Goal: Transaction & Acquisition: Obtain resource

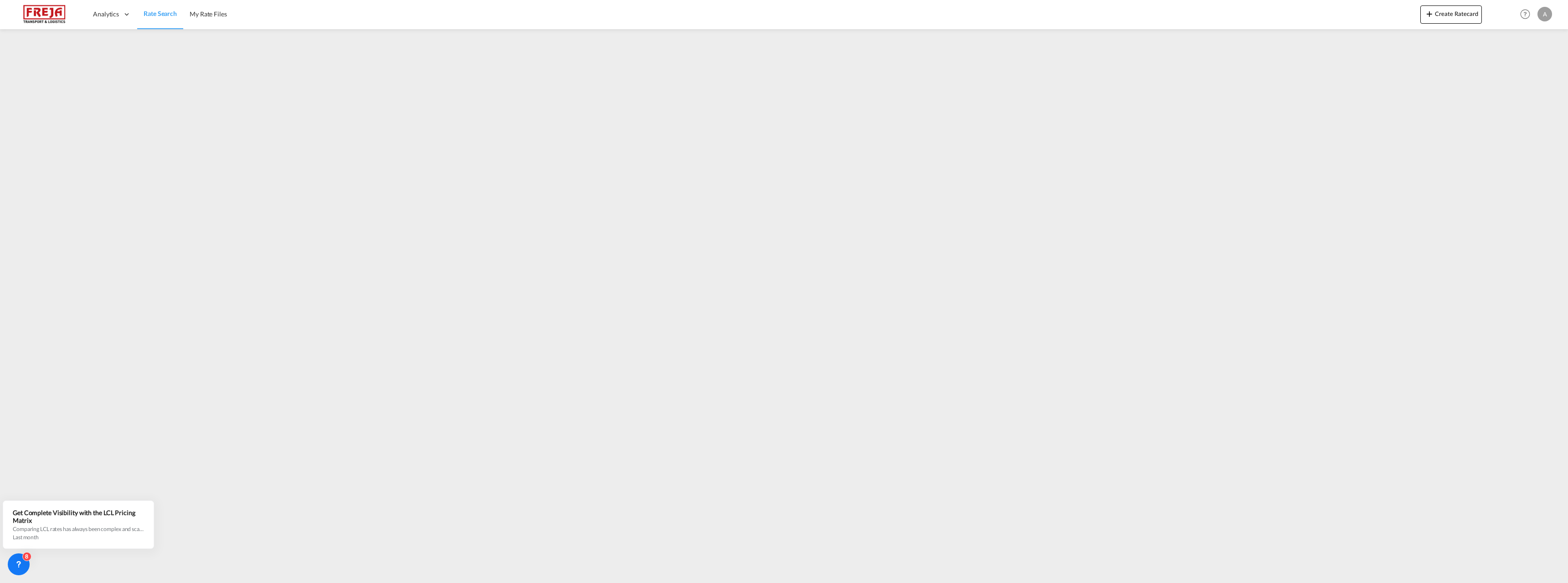
click at [56, 9] on img at bounding box center [45, 14] width 62 height 21
click at [159, 15] on span "Rate Search" at bounding box center [161, 13] width 34 height 7
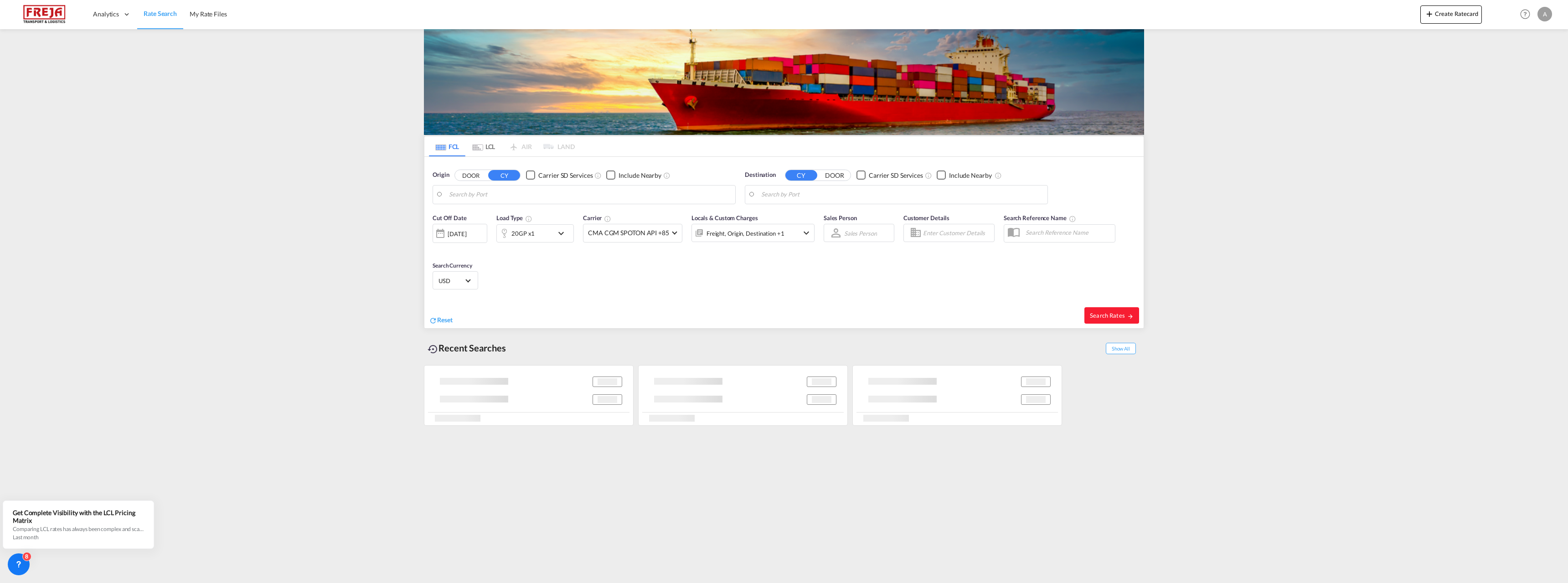
click at [486, 149] on md-tab-item "LCL" at bounding box center [483, 146] width 36 height 20
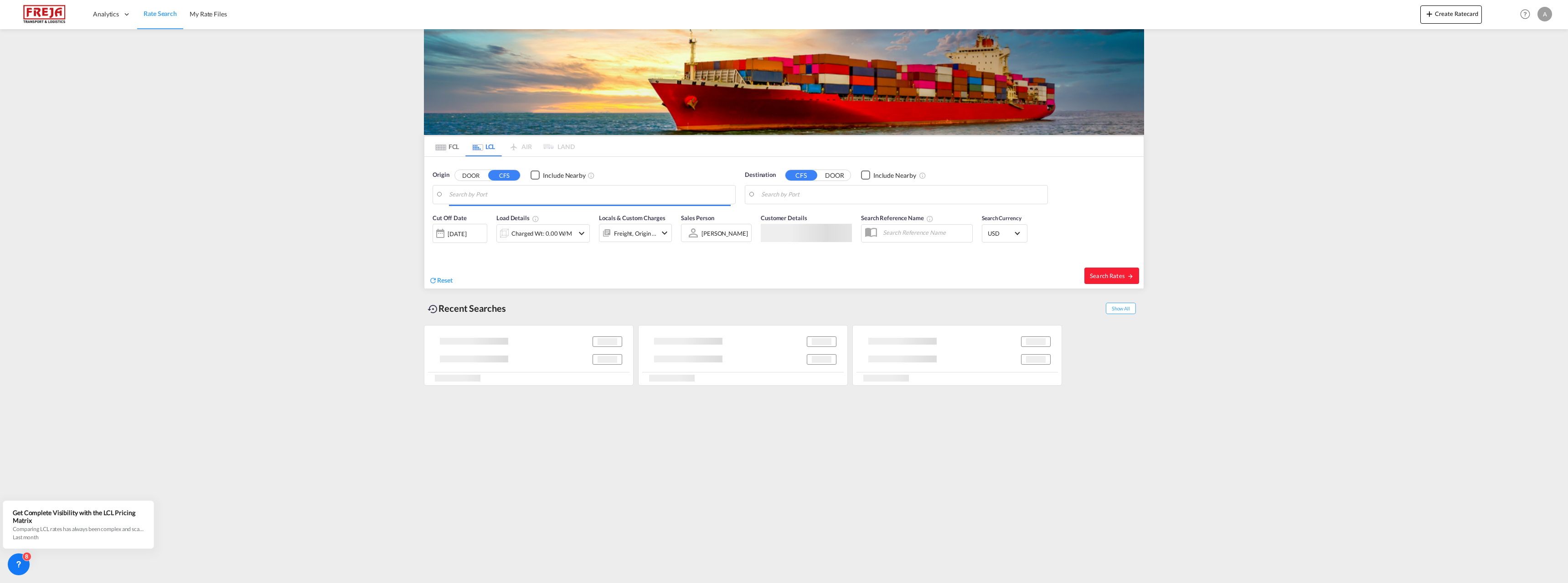
click at [479, 192] on input "Search by Port" at bounding box center [590, 194] width 282 height 14
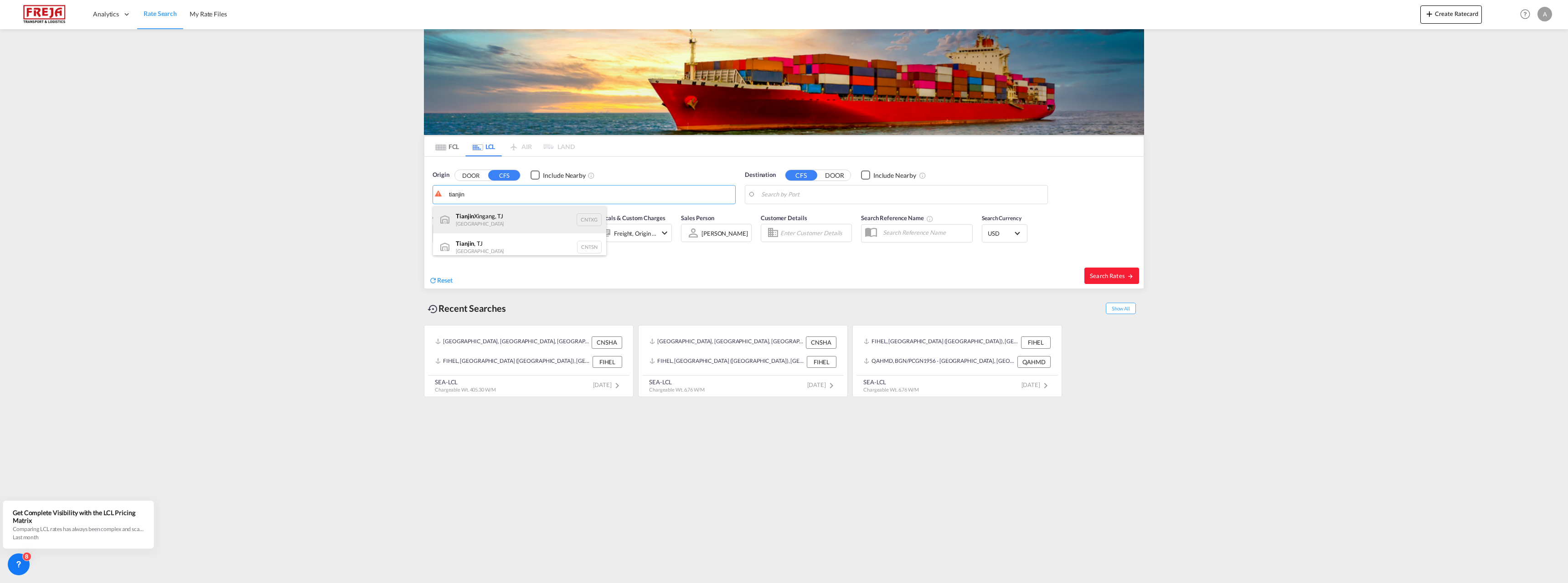
click at [490, 219] on div "Tianjin Xingang, TJ China CNTXG" at bounding box center [519, 220] width 173 height 27
type input "Tianjin Xingang, TJ, CNTXG"
click at [805, 195] on body "Analytics Reports Dashboard Rate Search My Rate Files Analytics" at bounding box center [784, 292] width 1568 height 583
click at [782, 242] on div "Helsin gfors ( Helsin ki) [GEOGRAPHIC_DATA] [GEOGRAPHIC_DATA]" at bounding box center [831, 247] width 173 height 27
type input "[GEOGRAPHIC_DATA] ([GEOGRAPHIC_DATA]), [GEOGRAPHIC_DATA]"
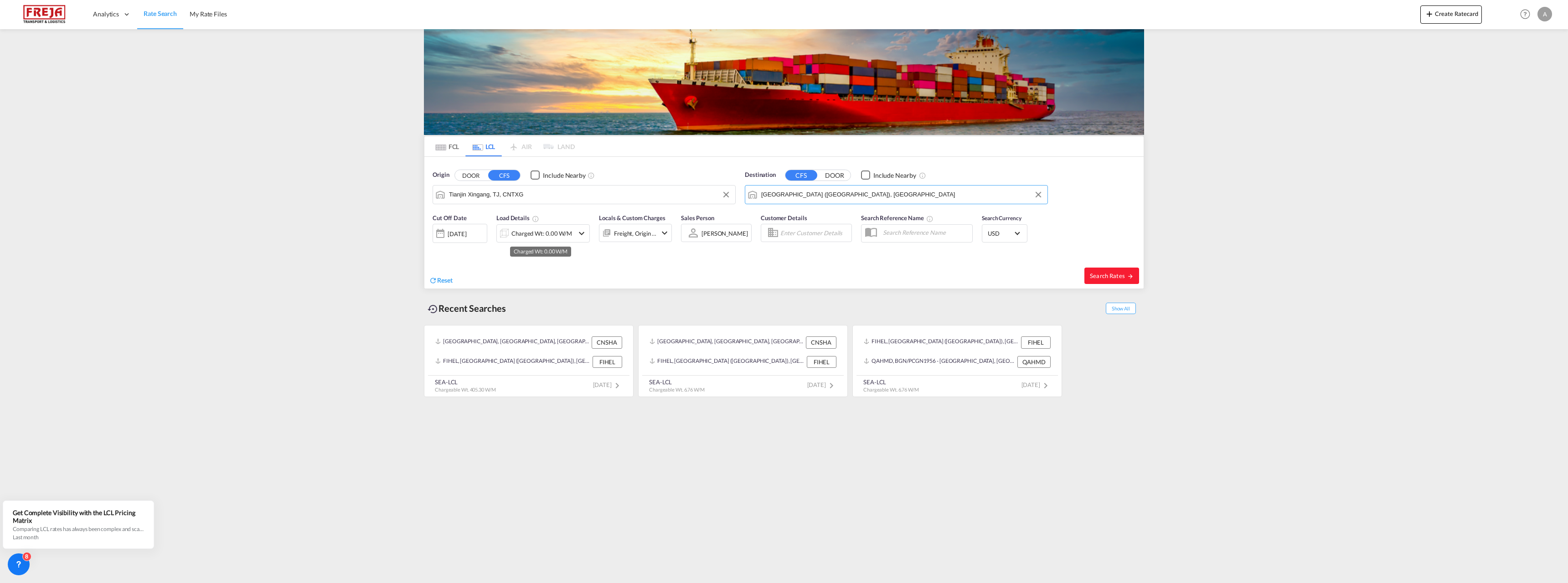
click at [548, 235] on div "Charged Wt: 0.00 W/M" at bounding box center [541, 234] width 61 height 13
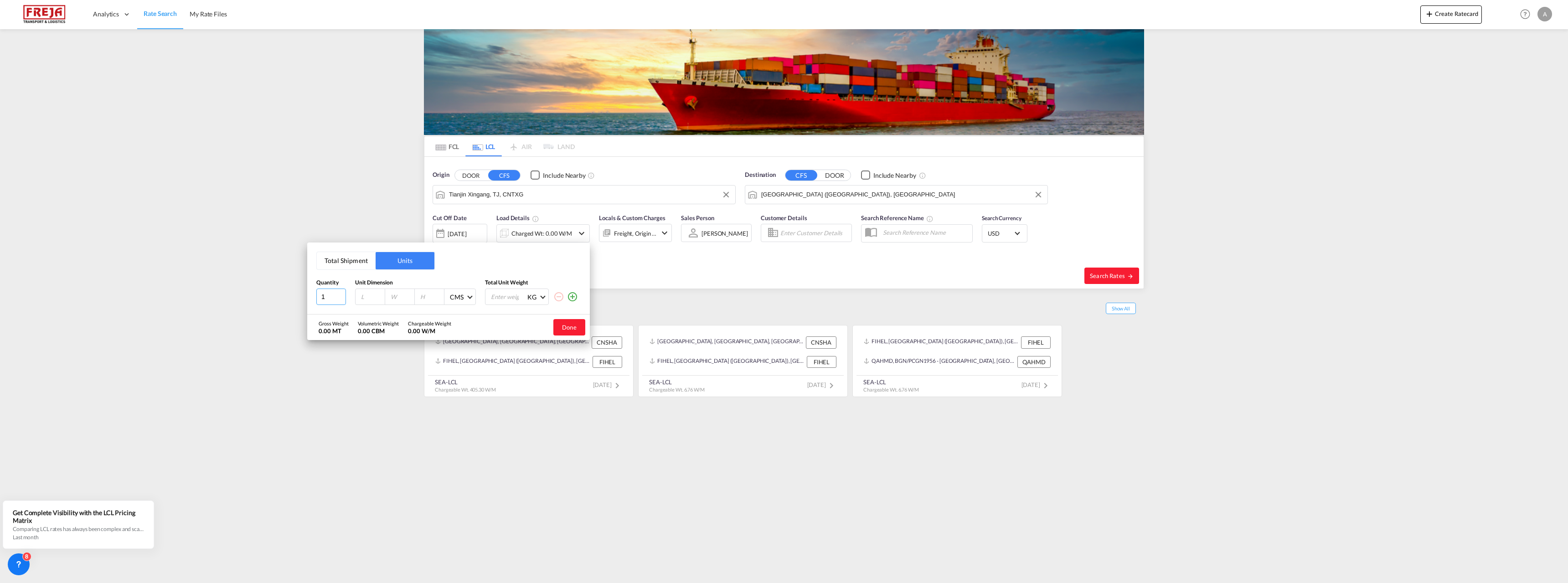
drag, startPoint x: 337, startPoint y: 294, endPoint x: 318, endPoint y: 297, distance: 19.2
click at [318, 297] on input "1" at bounding box center [332, 297] width 30 height 17
type input "2"
click at [499, 293] on input "number" at bounding box center [508, 296] width 36 height 16
type input "1000"
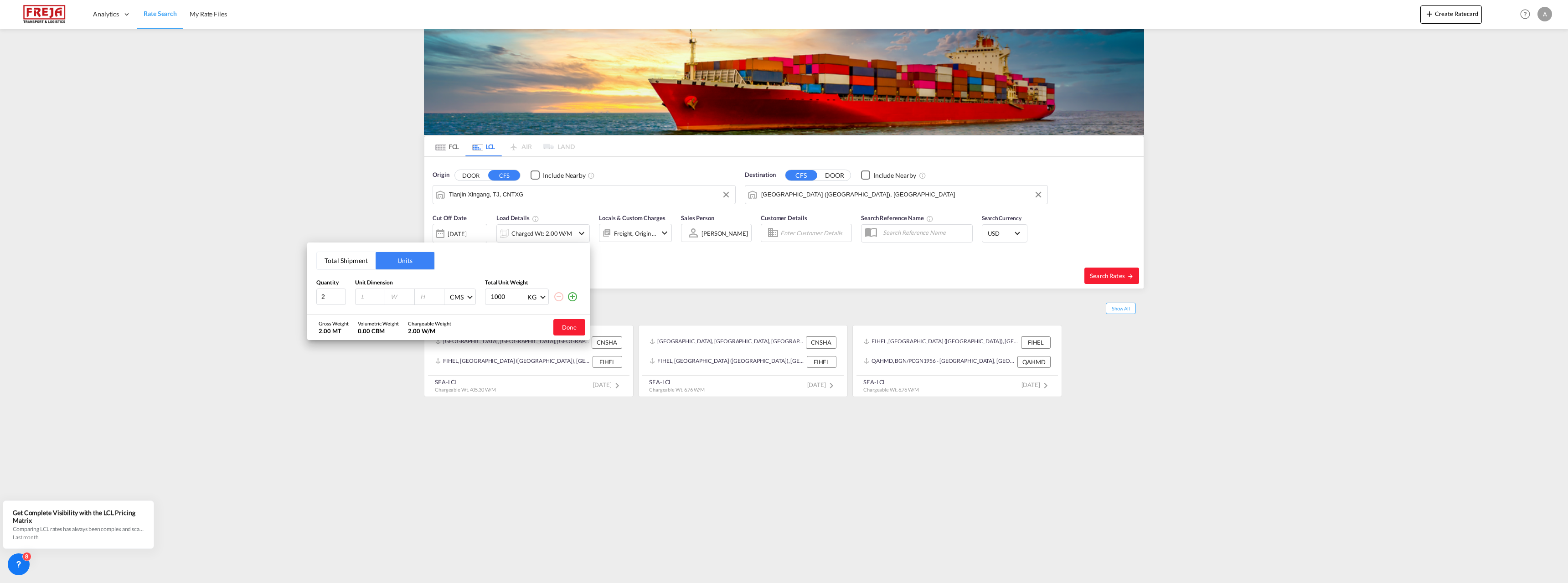
click at [374, 295] on input "number" at bounding box center [372, 296] width 24 height 8
type input "120"
type input "80"
type input "1"
type input "190"
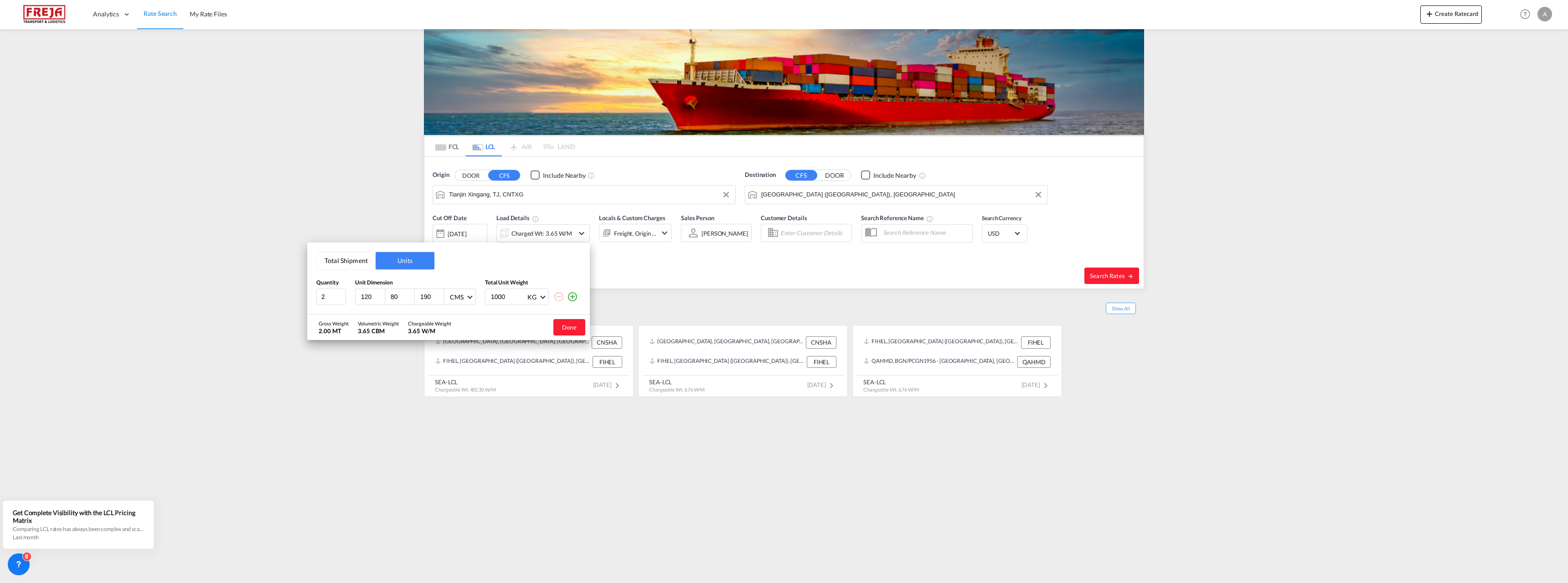
click at [370, 293] on input "120" at bounding box center [372, 296] width 24 height 8
click at [334, 296] on input "2" at bounding box center [332, 297] width 30 height 17
type input "3"
click at [430, 298] on input "190" at bounding box center [431, 296] width 24 height 8
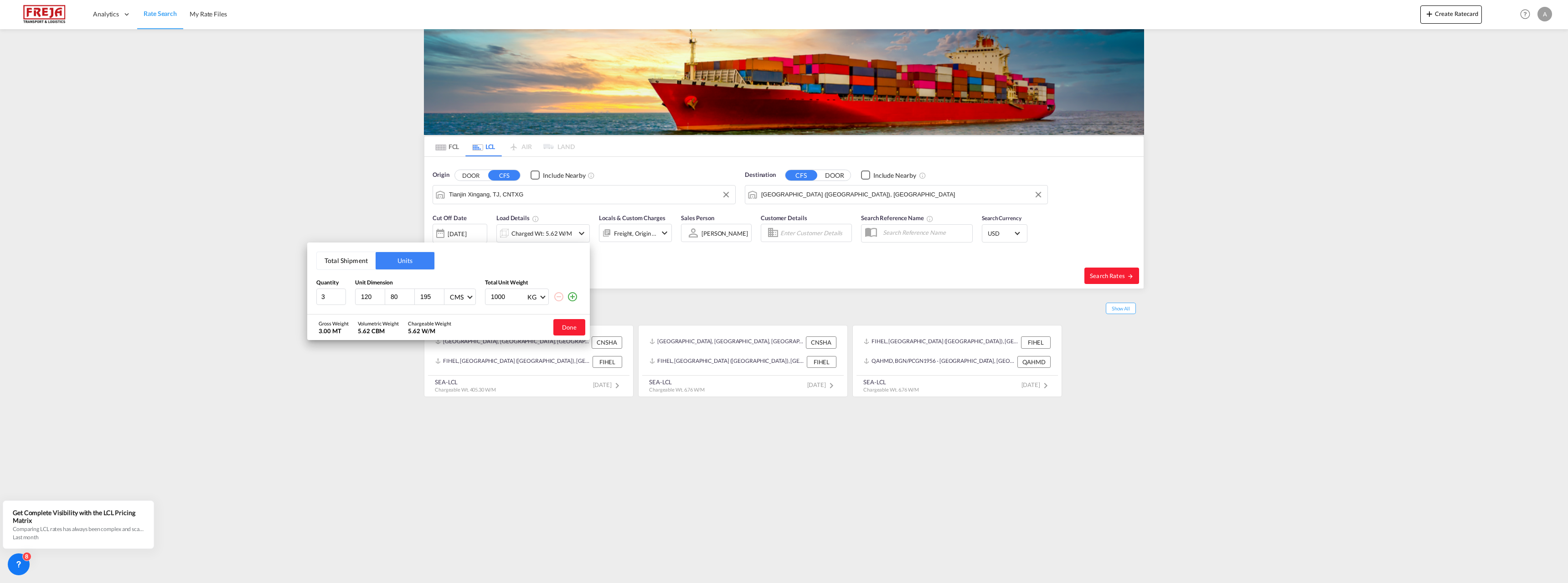
type input "195"
click at [372, 297] on input "120" at bounding box center [372, 296] width 24 height 8
click at [370, 297] on input "120" at bounding box center [372, 296] width 24 height 8
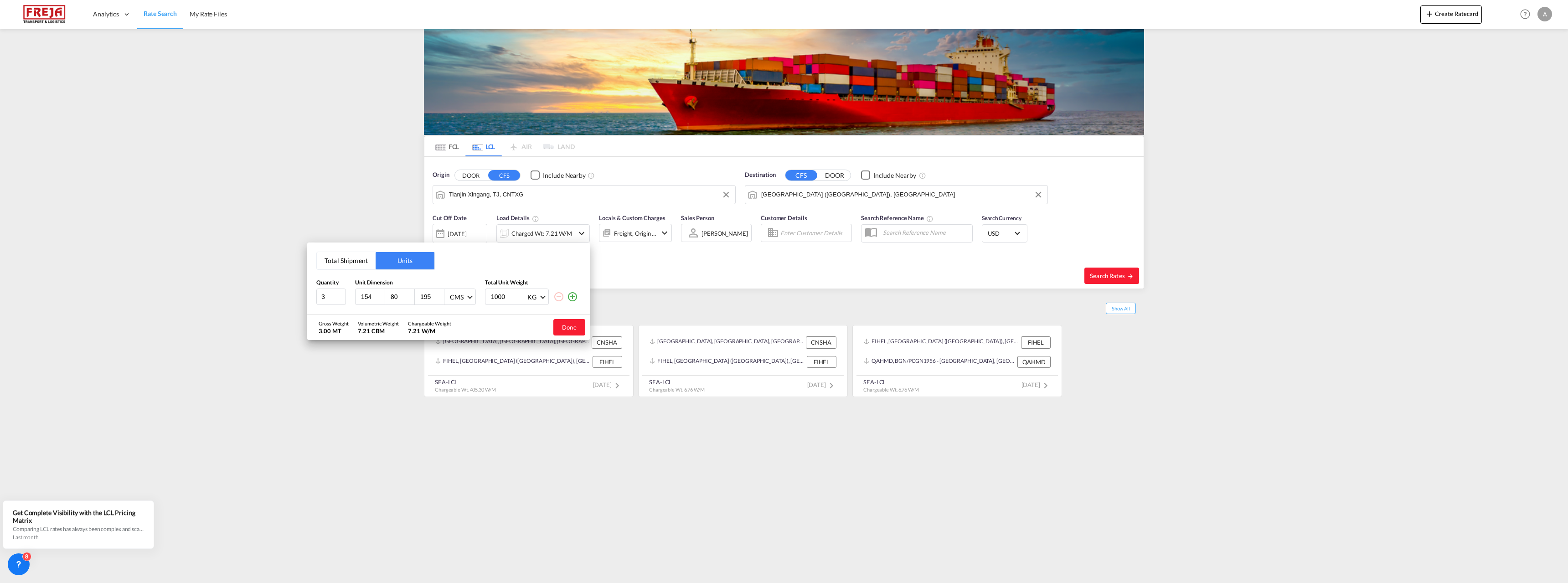
type input "154"
click at [397, 296] on input "80" at bounding box center [402, 296] width 24 height 8
click at [397, 296] on input "80103" at bounding box center [402, 296] width 24 height 8
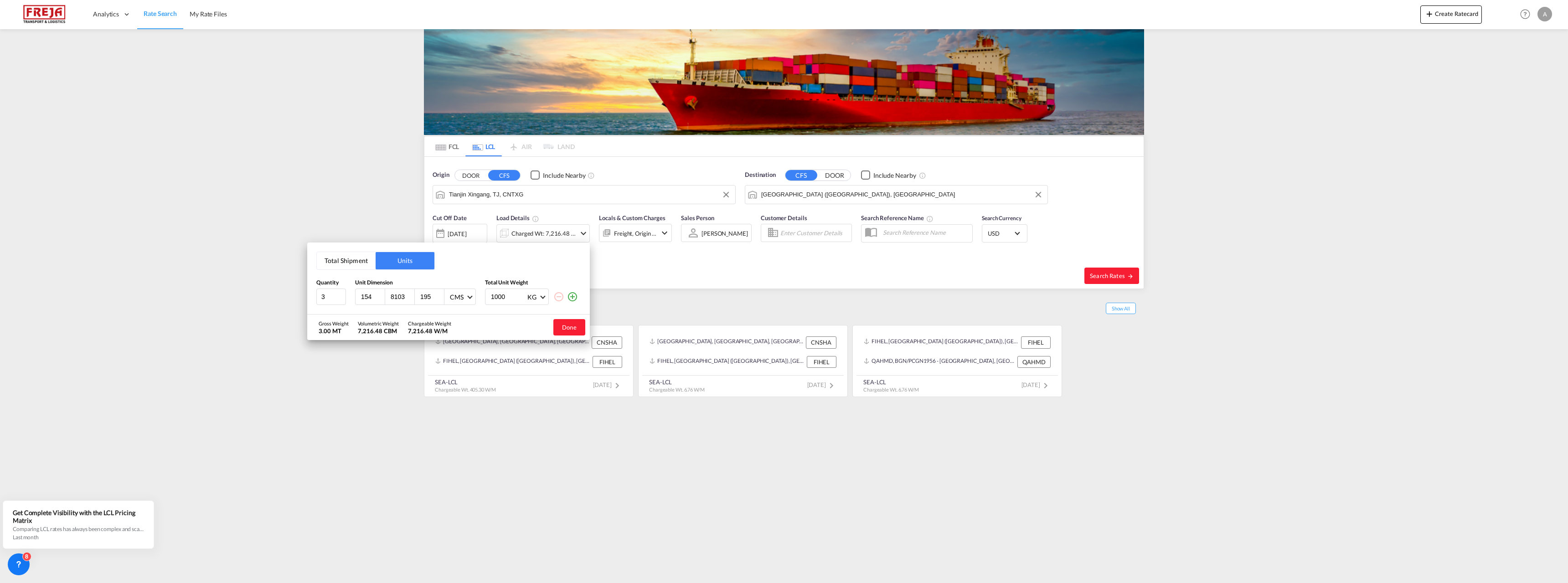
scroll to position [0, 0]
type input "103"
click at [434, 297] on input "195" at bounding box center [431, 296] width 24 height 8
click at [424, 297] on input "190" at bounding box center [431, 296] width 24 height 8
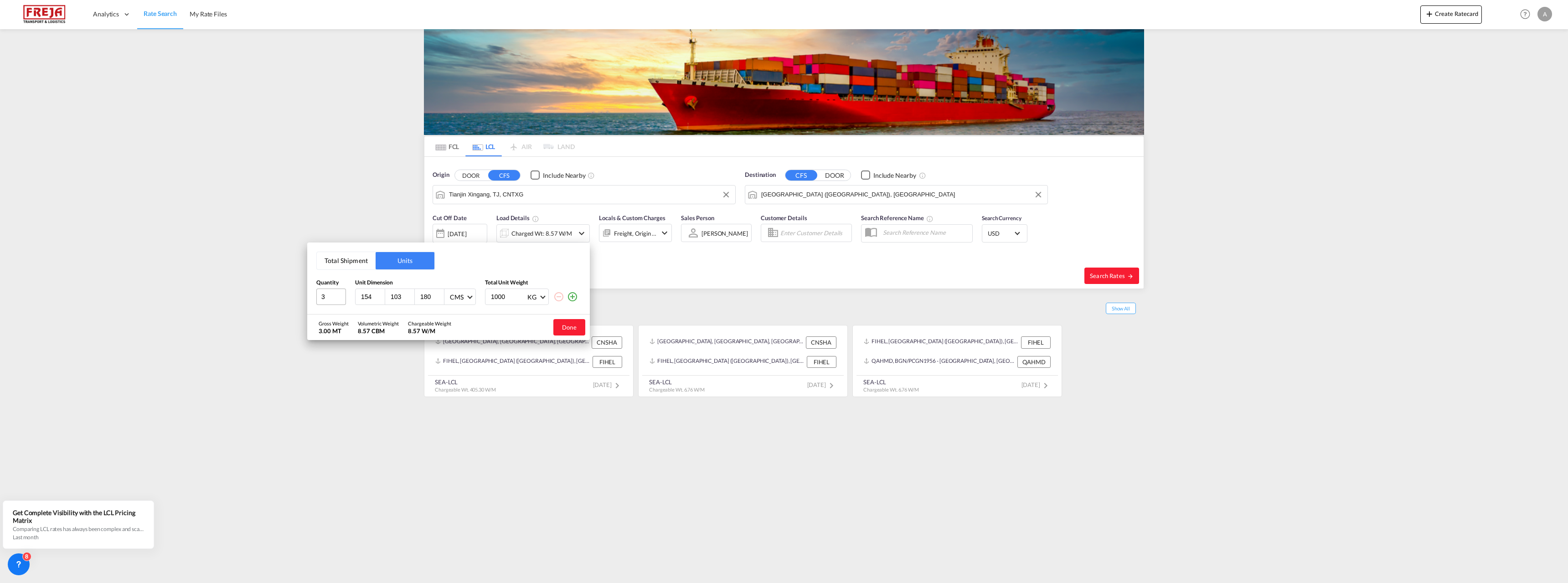
type input "180"
drag, startPoint x: 325, startPoint y: 300, endPoint x: 316, endPoint y: 297, distance: 9.5
click at [316, 297] on div "Total Shipment Units Quantity Unit Dimension Total Unit Weight 3 154 103 180 CM…" at bounding box center [448, 278] width 283 height 72
type input "2"
click at [427, 297] on input "180" at bounding box center [431, 296] width 24 height 8
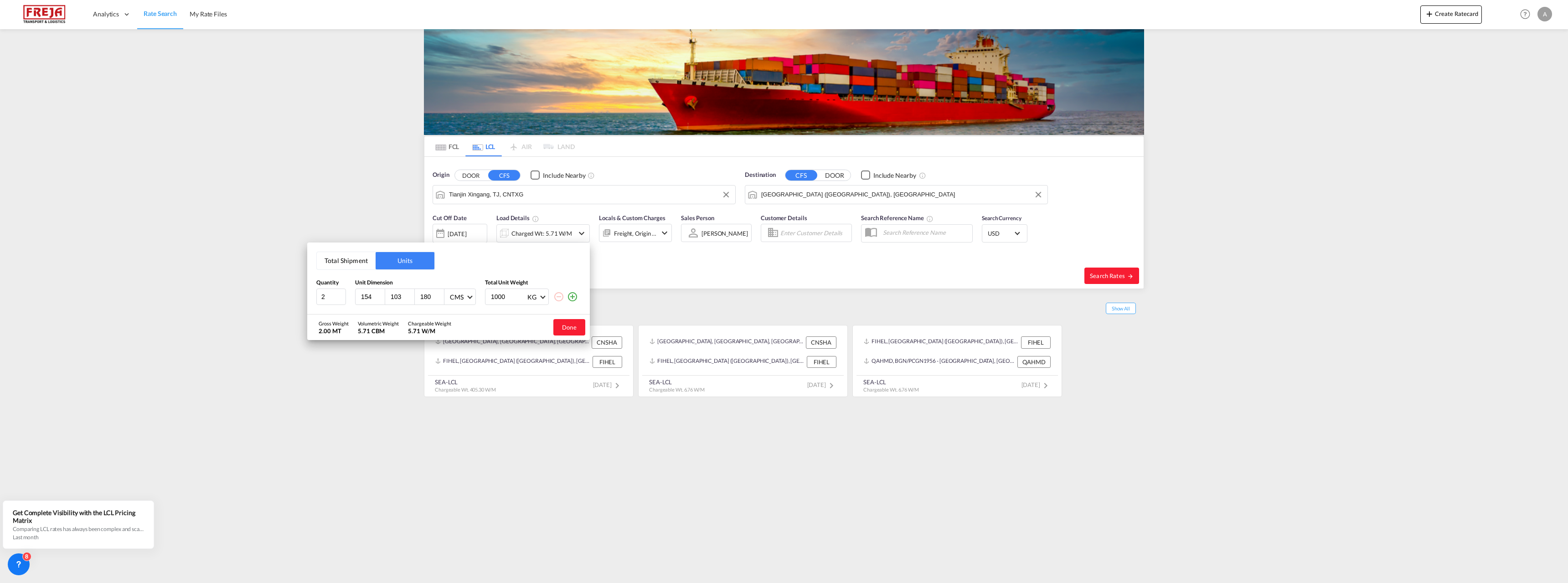
click at [427, 297] on input "180" at bounding box center [431, 296] width 24 height 8
type input "190"
click at [570, 322] on button "Done" at bounding box center [569, 328] width 32 height 17
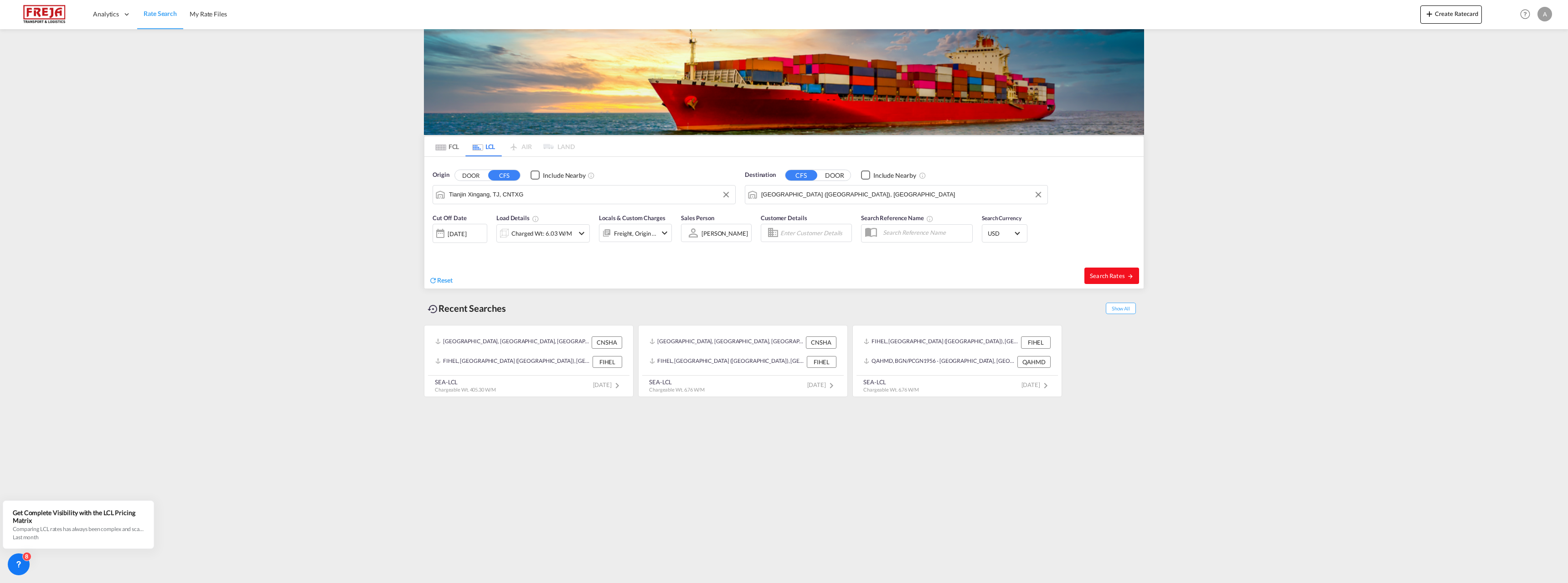
click at [1097, 276] on span "Search Rates" at bounding box center [1111, 276] width 44 height 7
type input "CNTXG to FIHEL / [DATE]"
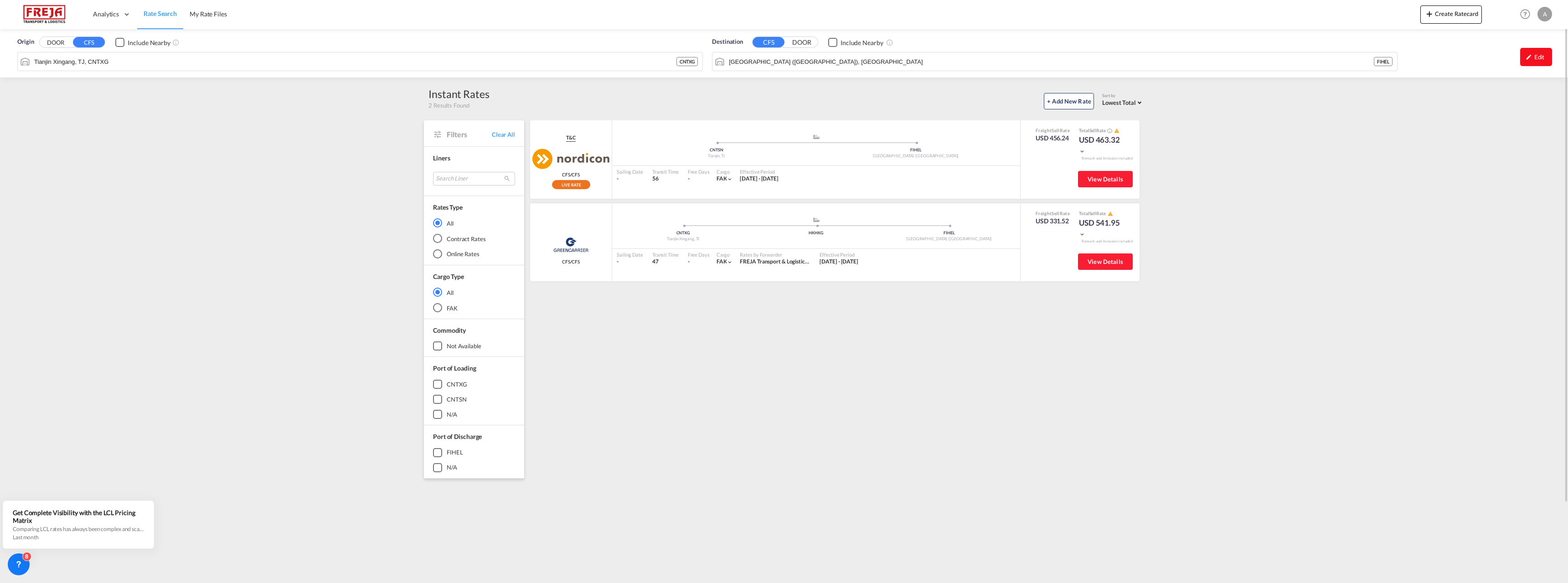
click at [1533, 60] on div "Edit" at bounding box center [1535, 57] width 32 height 19
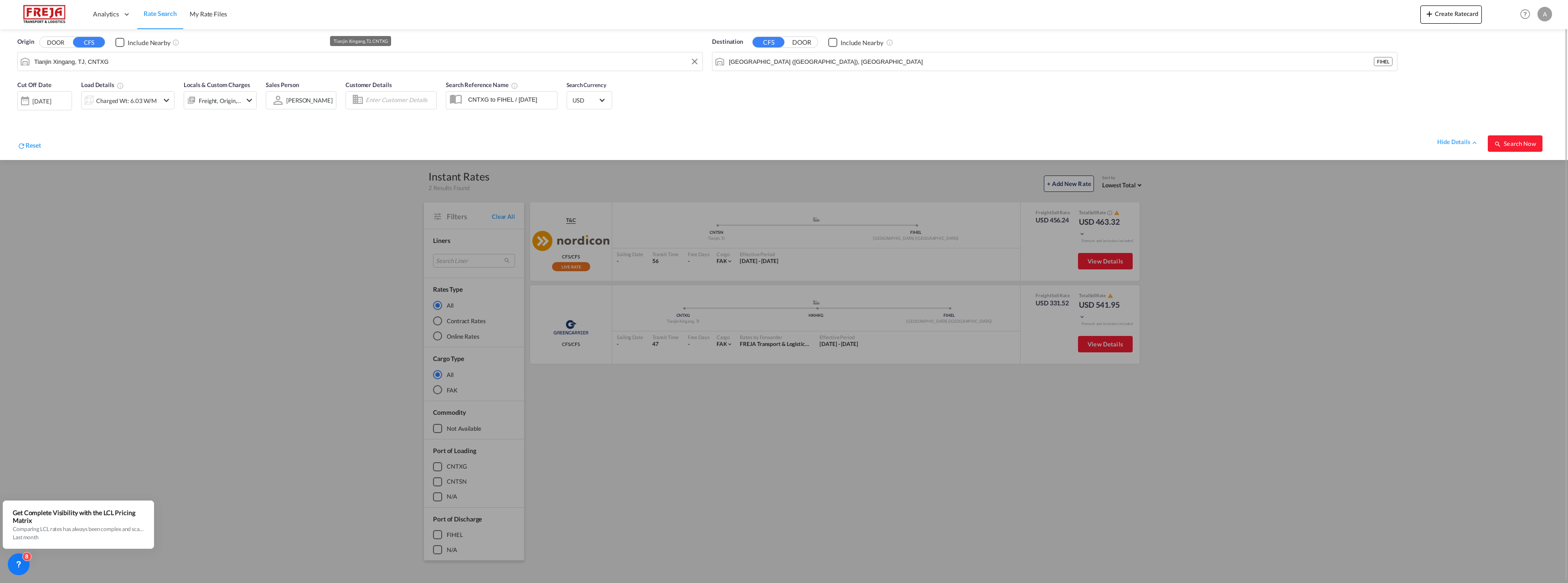
click at [91, 66] on input "Tianjin Xingang, TJ, CNTXG" at bounding box center [366, 62] width 663 height 14
click at [88, 84] on div "[GEOGRAPHIC_DATA] [GEOGRAPHIC_DATA] PKKHI" at bounding box center [104, 86] width 173 height 27
type input "[GEOGRAPHIC_DATA], PKKHI"
click at [151, 100] on div "Charged Wt: 6.03 W/M" at bounding box center [126, 101] width 61 height 13
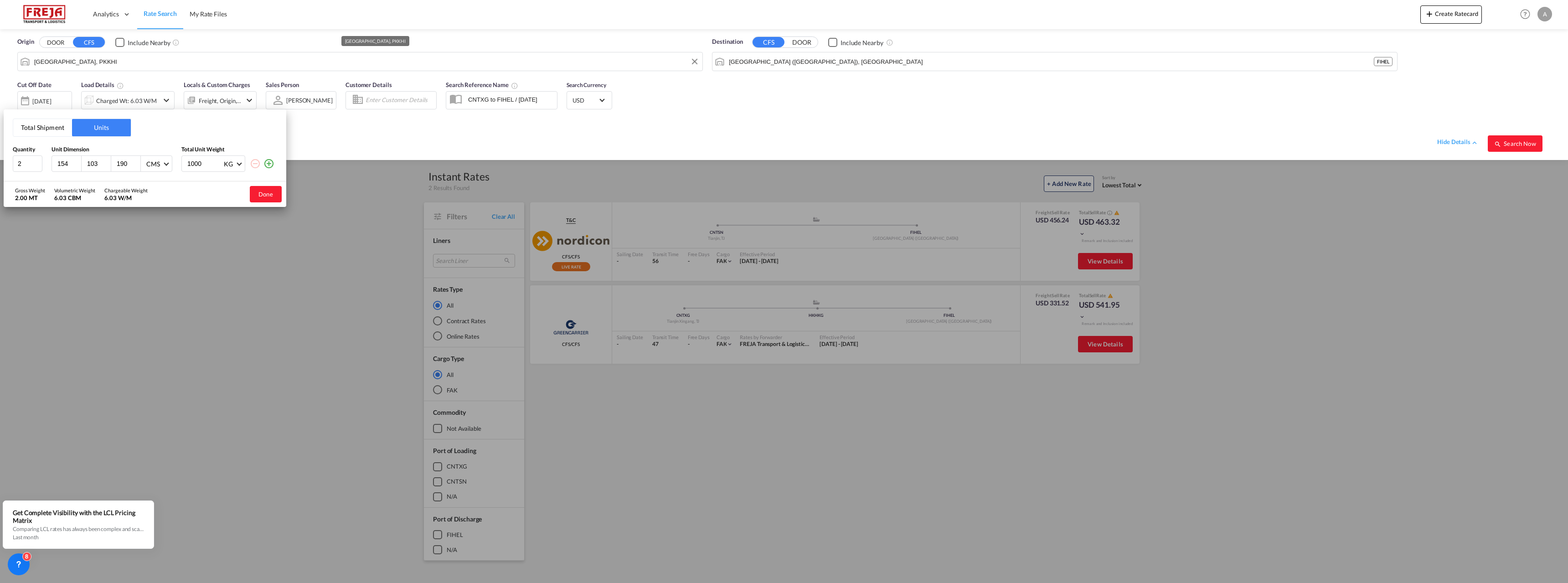
drag, startPoint x: 130, startPoint y: 164, endPoint x: 114, endPoint y: 164, distance: 16.0
click at [114, 164] on div "190" at bounding box center [126, 164] width 30 height 16
click at [65, 164] on input "154" at bounding box center [69, 164] width 24 height 8
type input "120"
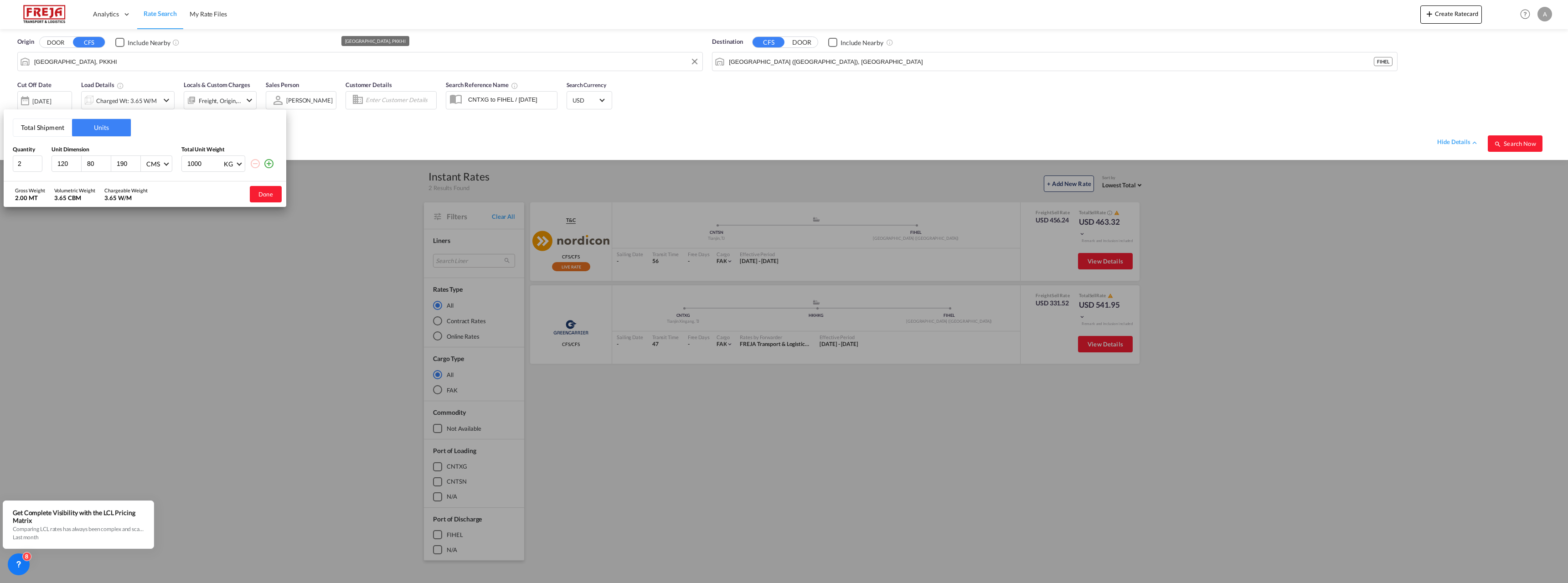
type input "80"
type input "150"
click at [174, 190] on div "Gross Weight 2.00 MT Volumetric Weight 2.88 CBM Chargeable Weight 2.88 W/M Done" at bounding box center [145, 193] width 283 height 25
click at [205, 166] on input "1000" at bounding box center [205, 164] width 36 height 16
click at [266, 194] on button "Done" at bounding box center [265, 194] width 32 height 17
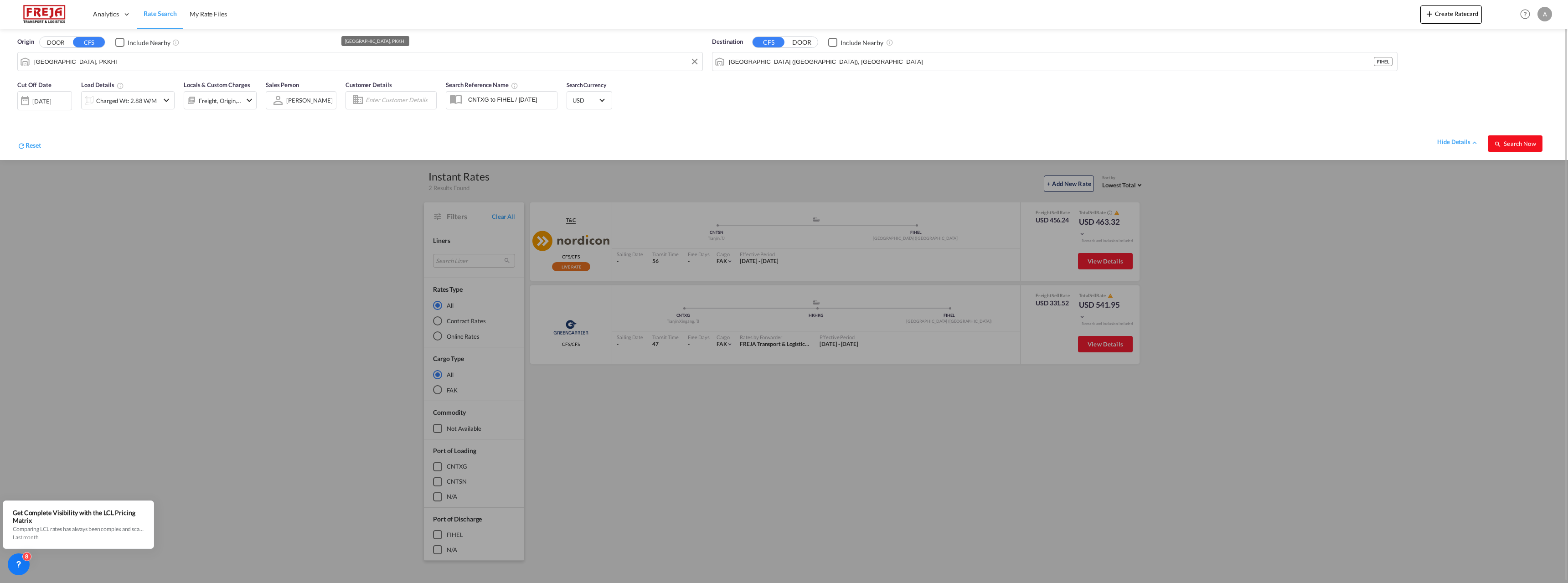
click at [1514, 142] on span "Search Now" at bounding box center [1515, 144] width 41 height 7
